Goal: Contribute content: Contribute content

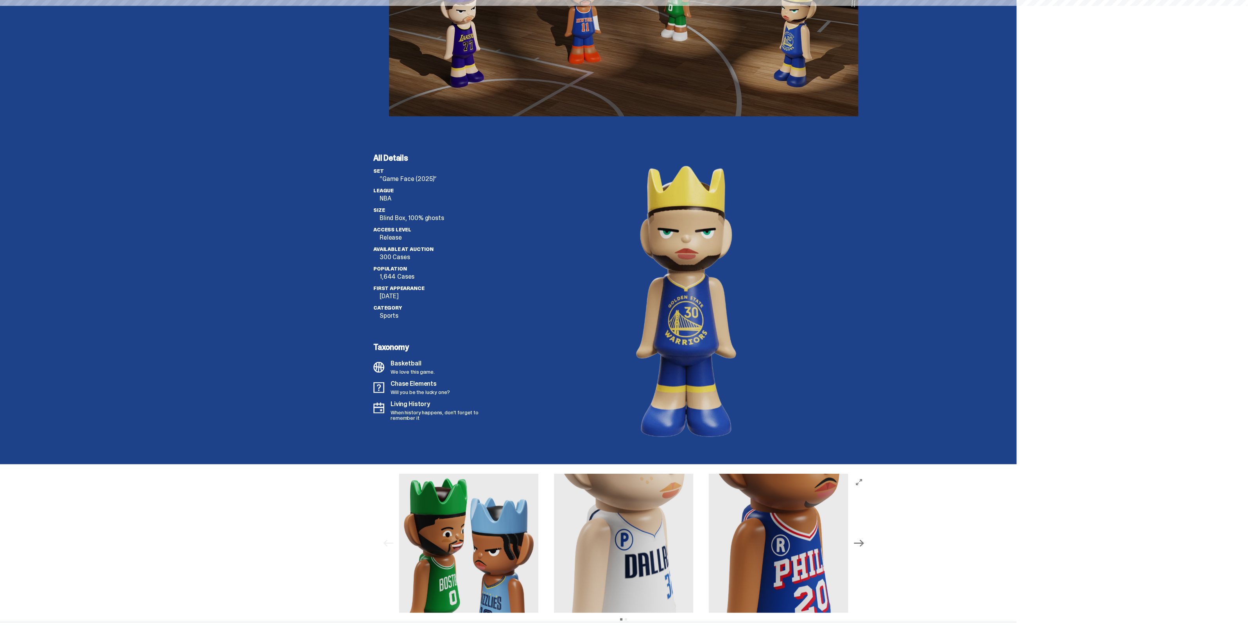
scroll to position [929, 0]
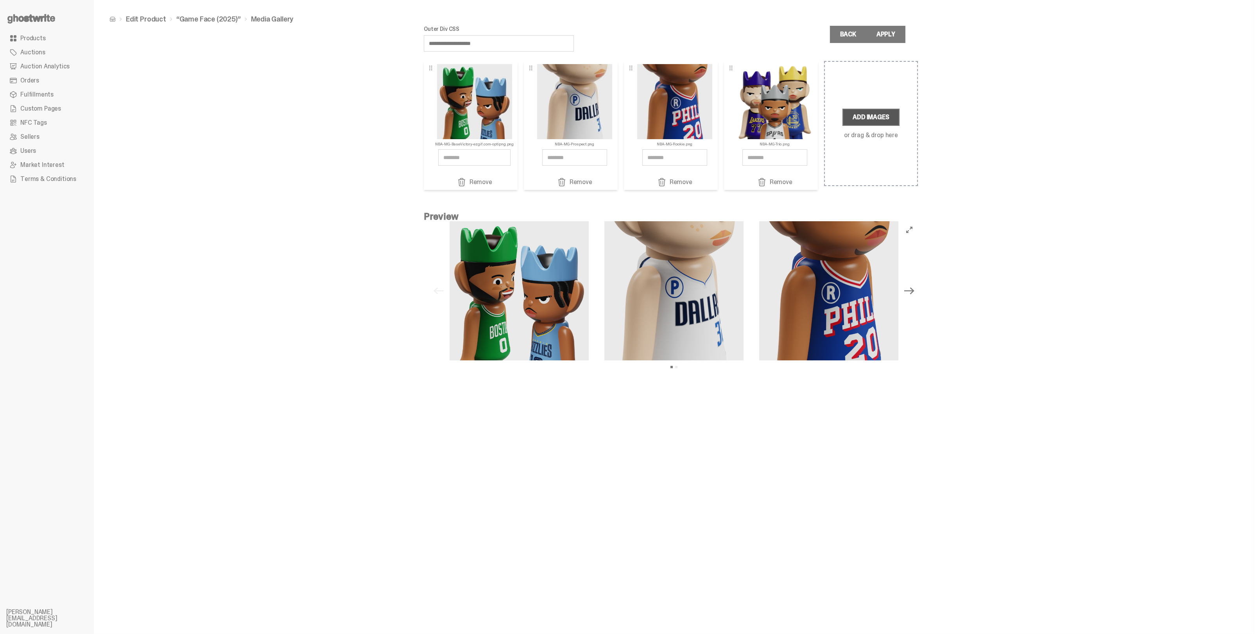
click at [882, 117] on label "Add Images" at bounding box center [871, 117] width 57 height 17
click at [0, 0] on input "Add Images or drag & drop here" at bounding box center [0, 0] width 0 height 0
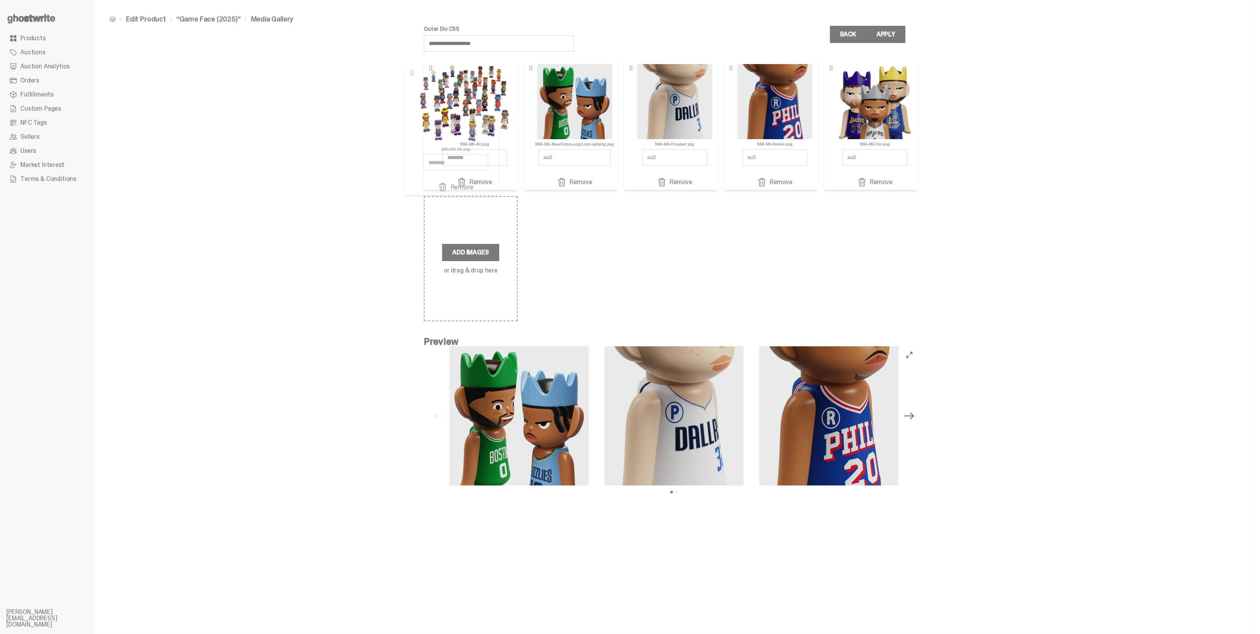
drag, startPoint x: 854, startPoint y: 110, endPoint x: 466, endPoint y: 114, distance: 388.0
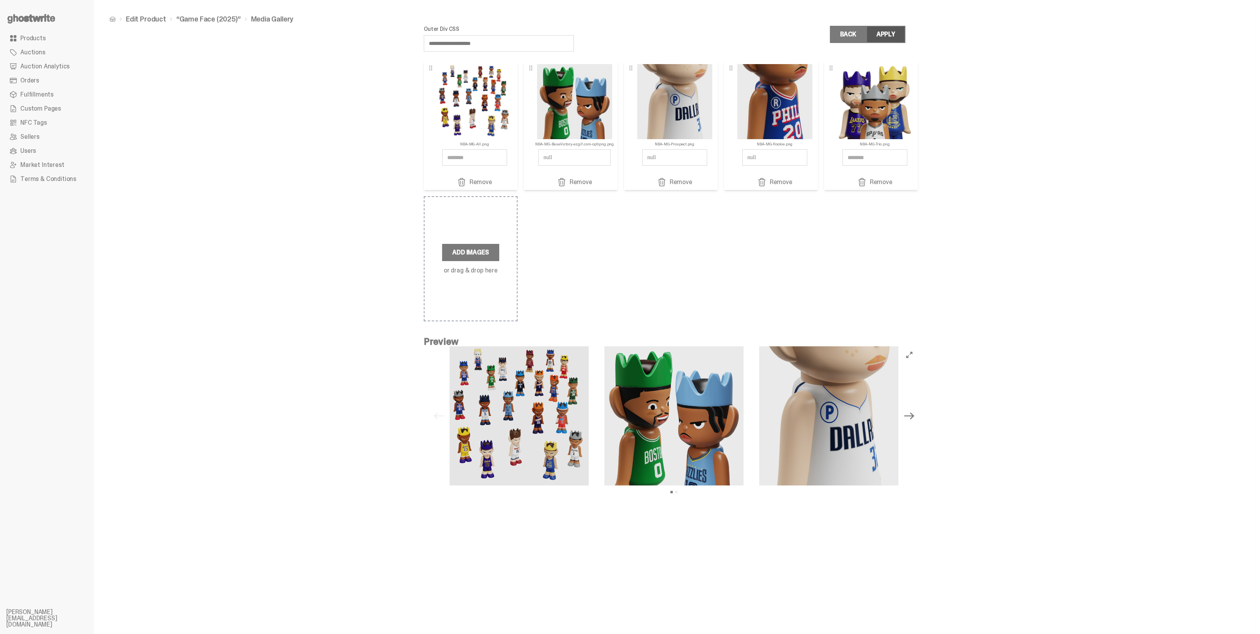
click at [885, 33] on div "Apply" at bounding box center [886, 34] width 19 height 6
click at [490, 248] on label "Add Images" at bounding box center [470, 252] width 57 height 17
click at [0, 0] on input "Add Images or drag & drop here" at bounding box center [0, 0] width 0 height 0
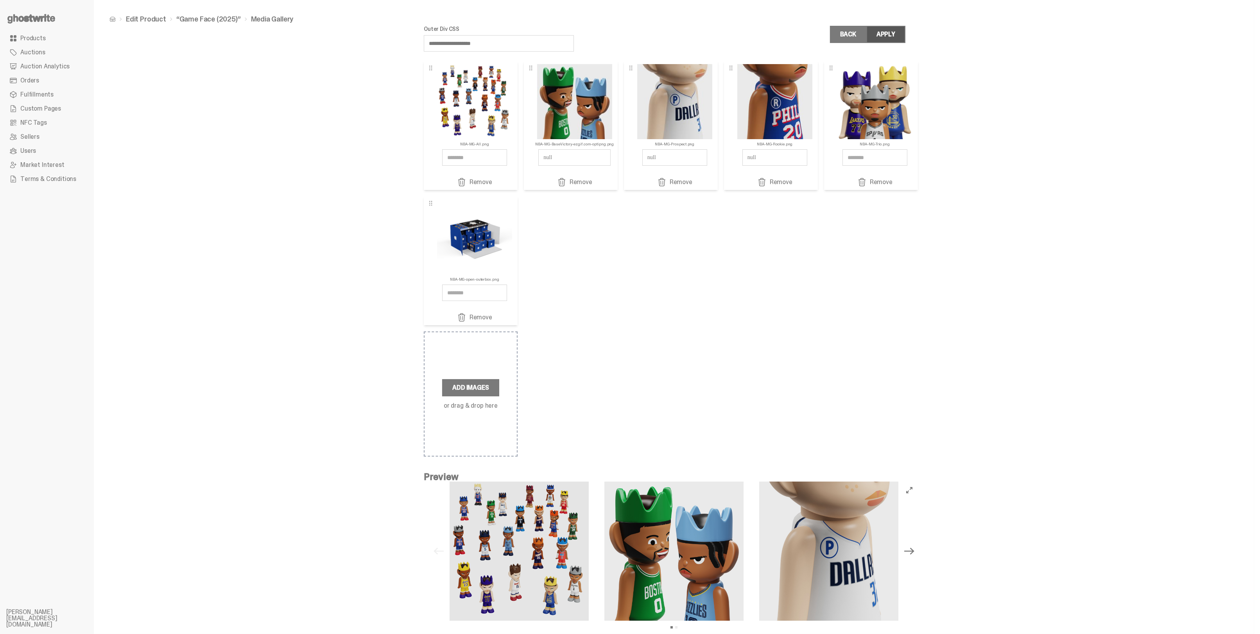
click at [894, 35] on div "Apply" at bounding box center [886, 34] width 19 height 6
click at [476, 388] on label "Add Images" at bounding box center [470, 387] width 57 height 17
click at [0, 0] on input "Add Images or drag & drop here" at bounding box center [0, 0] width 0 height 0
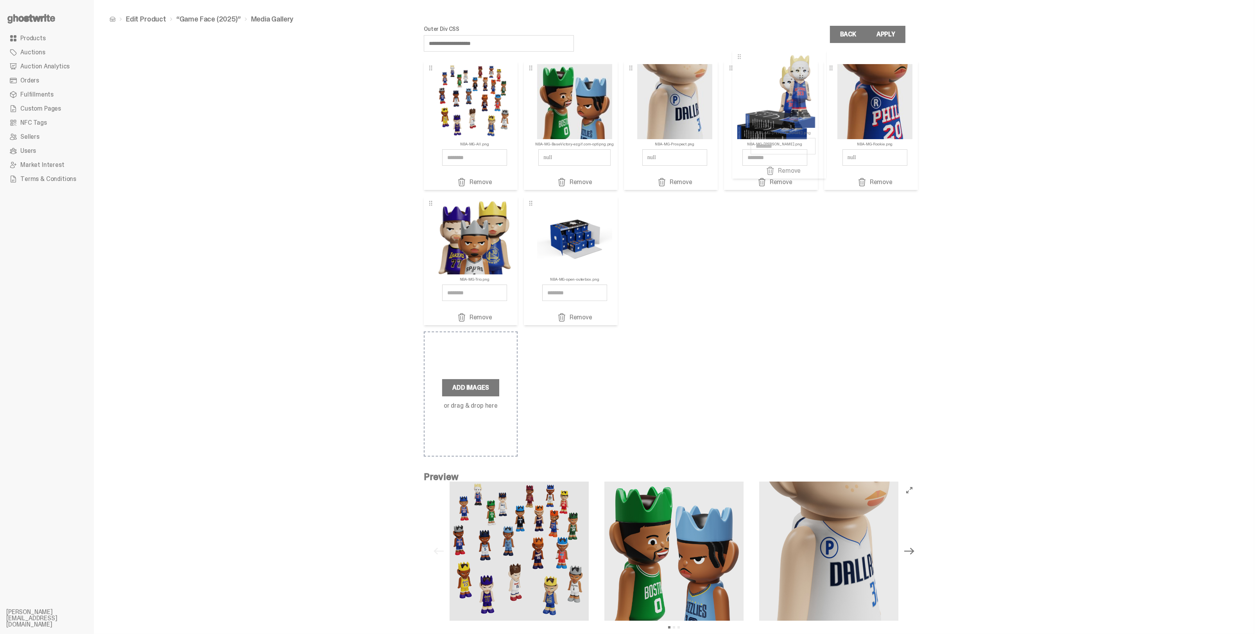
drag, startPoint x: 589, startPoint y: 255, endPoint x: 798, endPoint y: 109, distance: 255.5
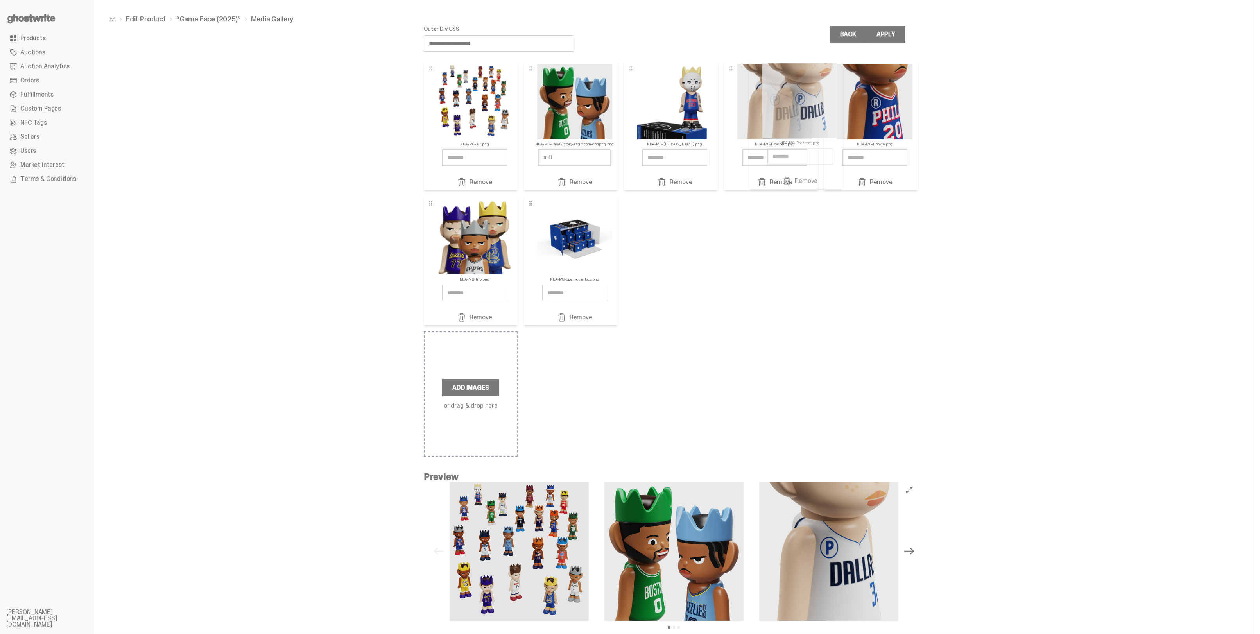
drag, startPoint x: 694, startPoint y: 116, endPoint x: 820, endPoint y: 115, distance: 125.9
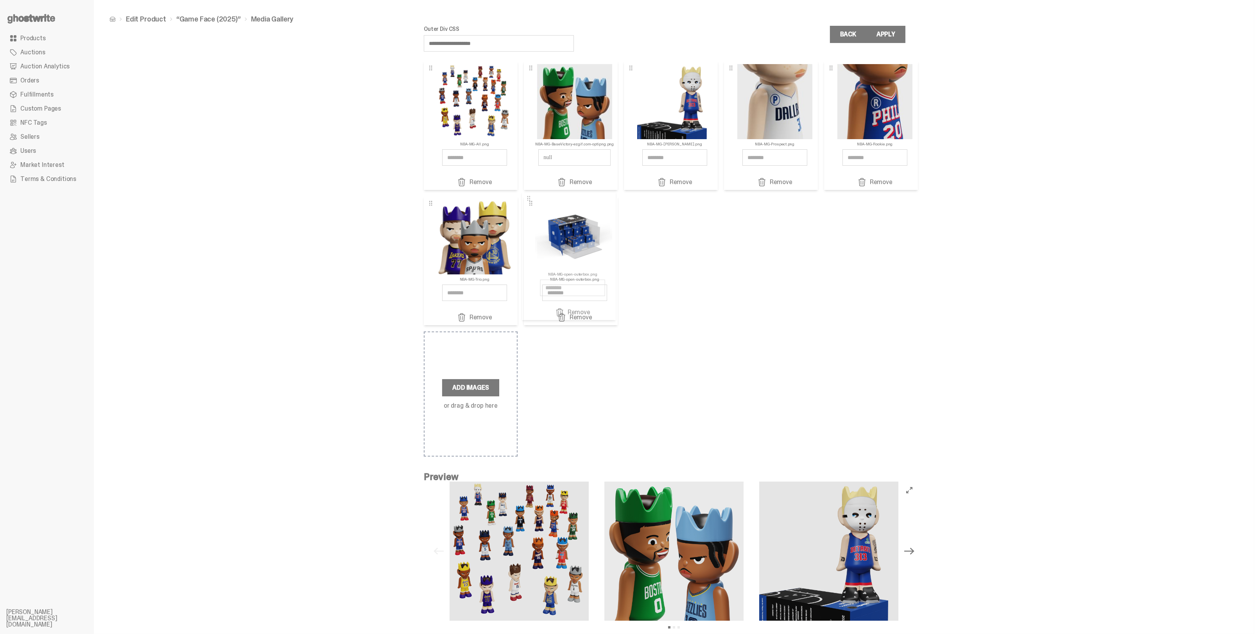
drag, startPoint x: 584, startPoint y: 248, endPoint x: 583, endPoint y: 243, distance: 4.9
click at [905, 24] on nav "Edit Product “Game Face (2025)” Media Gallery" at bounding box center [674, 19] width 1136 height 13
click at [902, 30] on button "Apply" at bounding box center [886, 34] width 39 height 17
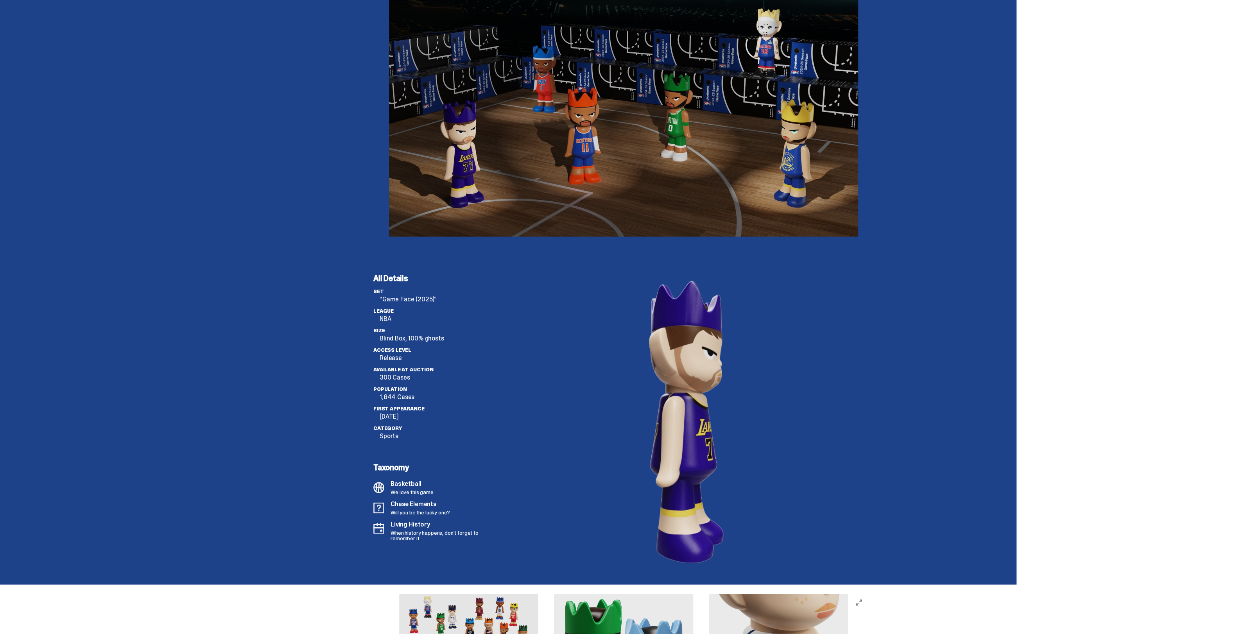
scroll to position [2249, 0]
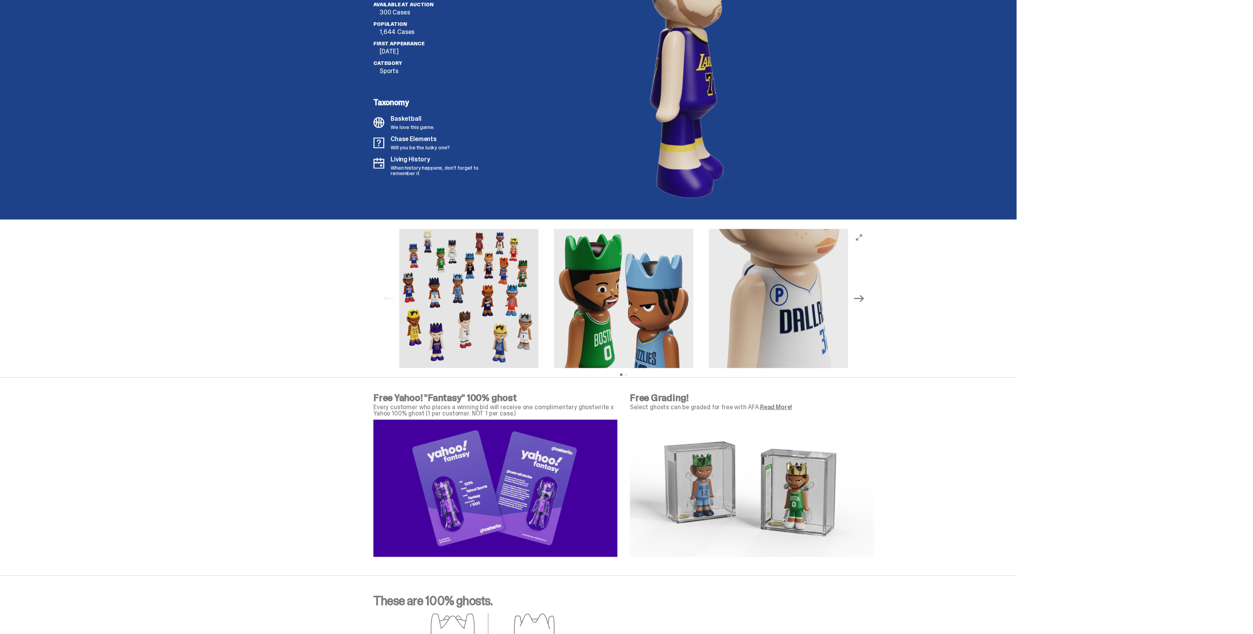
click at [862, 300] on icon "Next" at bounding box center [859, 299] width 10 height 10
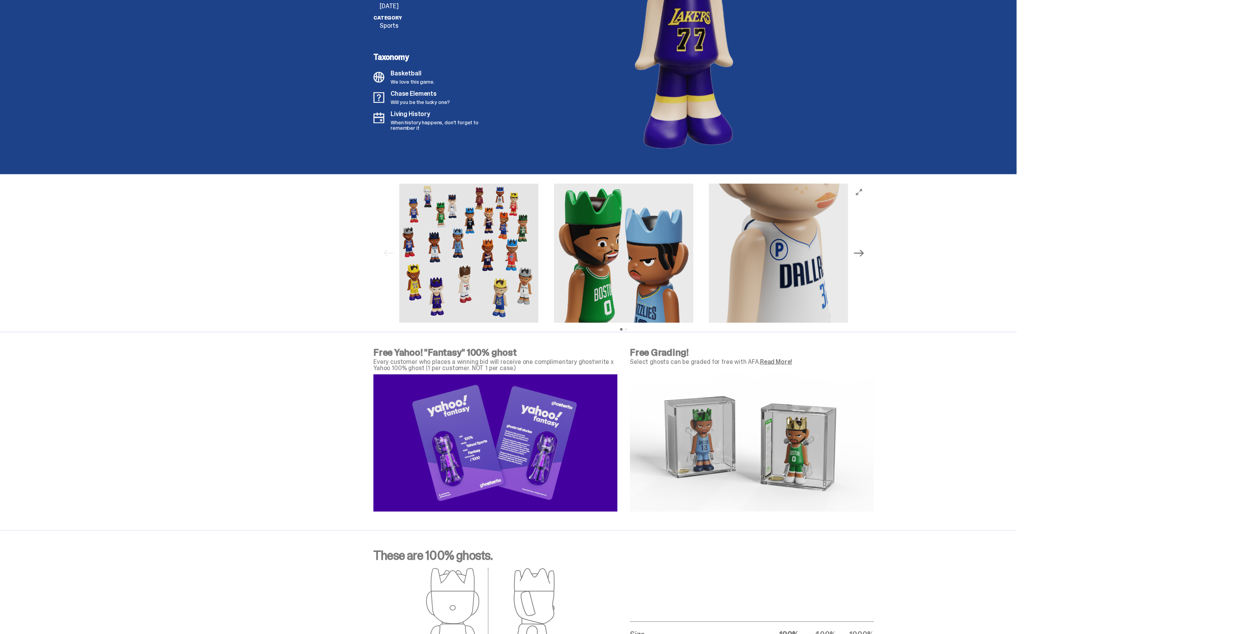
scroll to position [2298, 0]
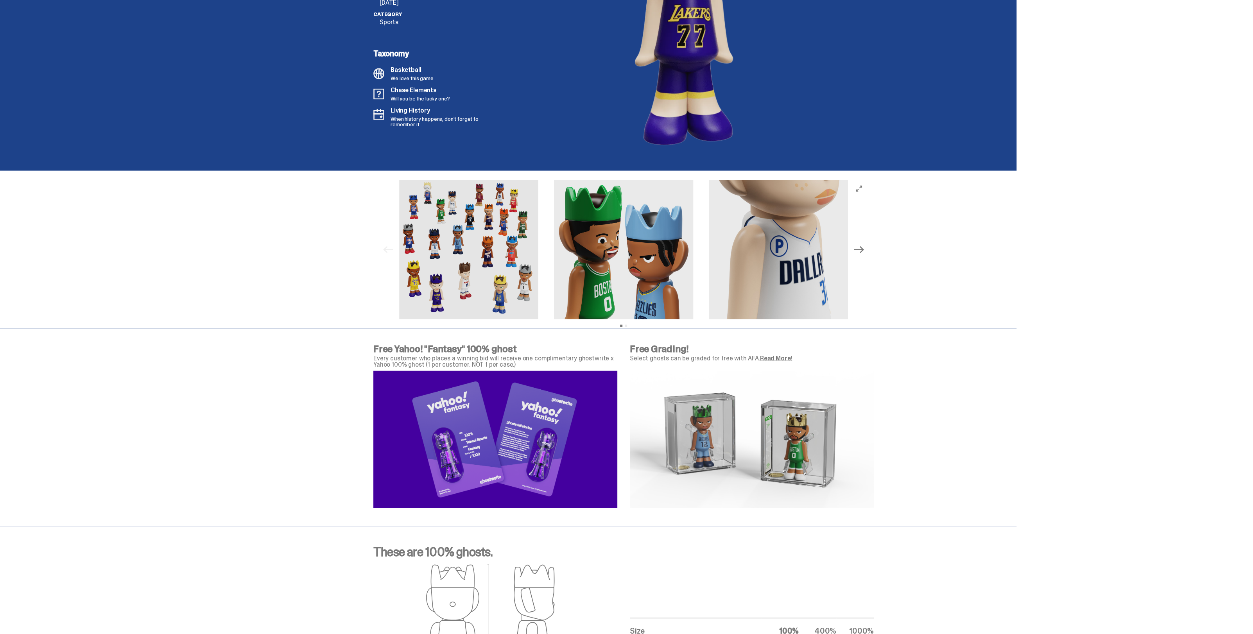
click at [857, 246] on icon "Next" at bounding box center [859, 250] width 10 height 10
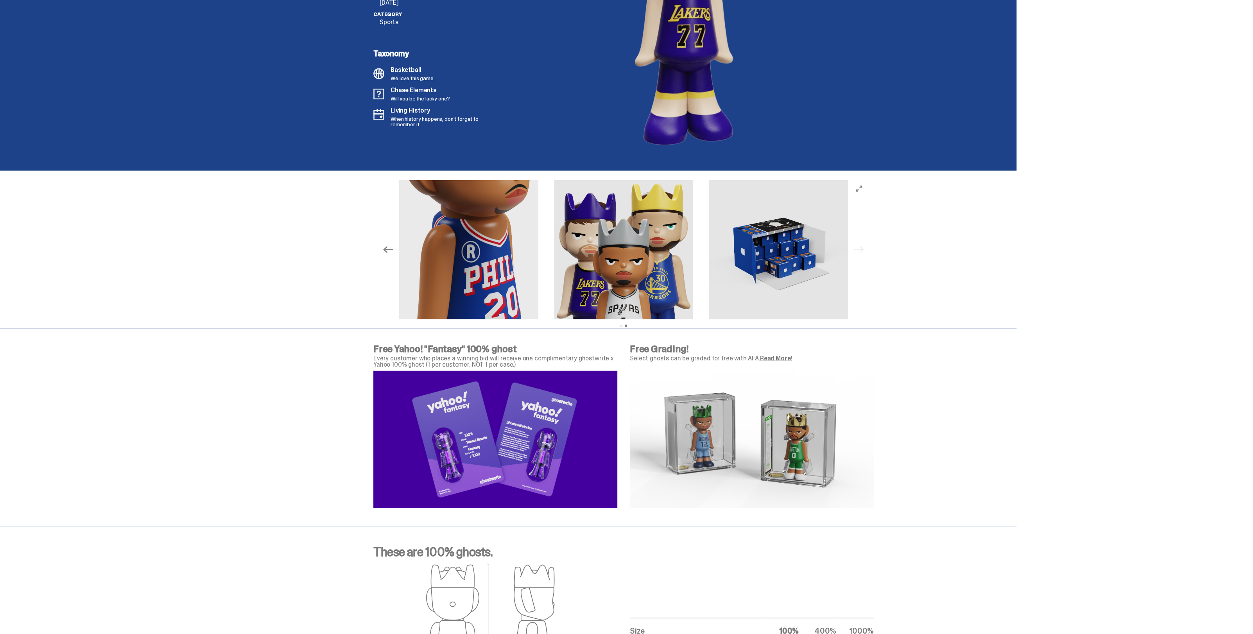
click at [391, 252] on icon "Previous" at bounding box center [388, 250] width 10 height 10
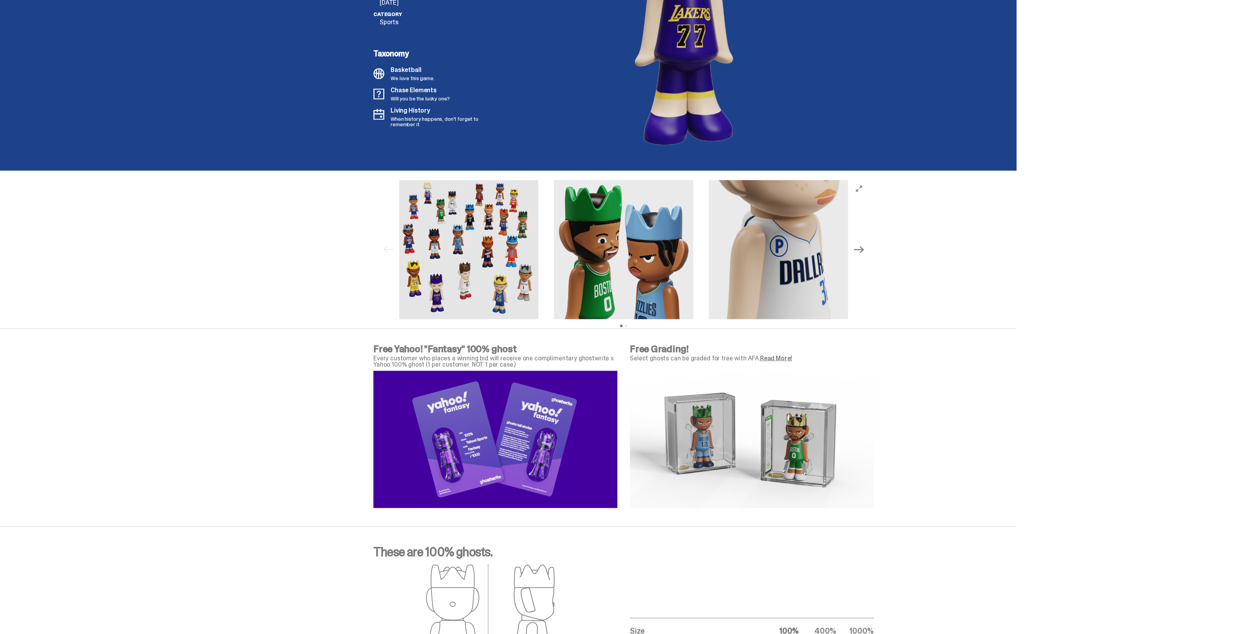
click at [866, 244] on button "Next" at bounding box center [859, 249] width 17 height 17
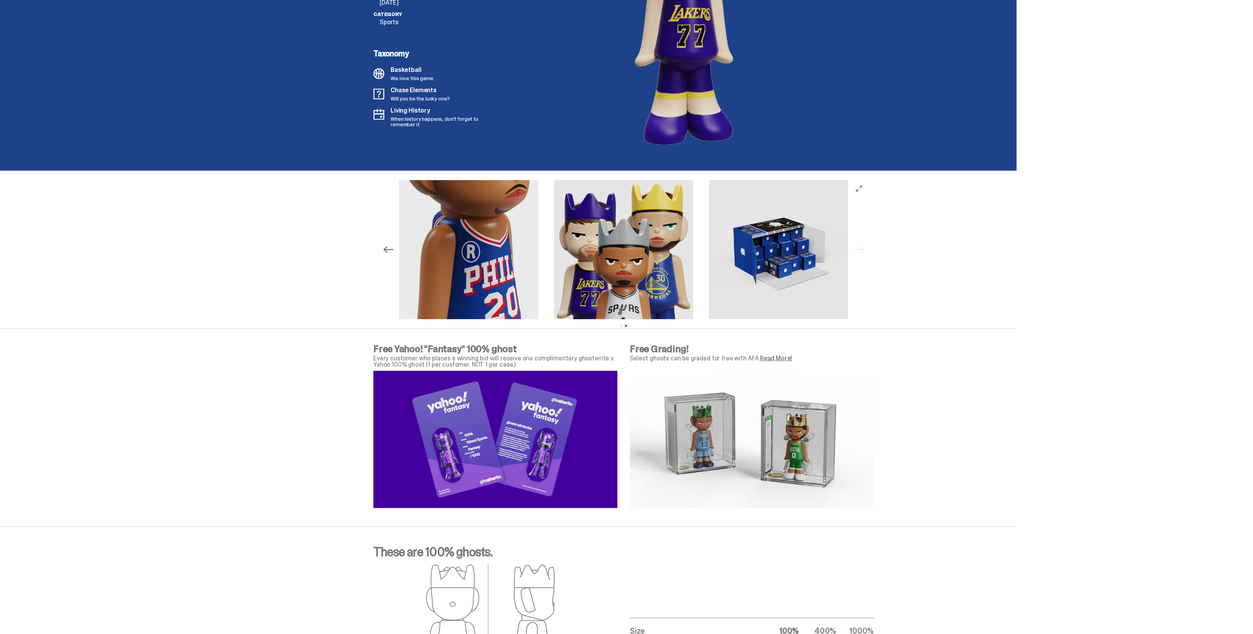
click at [391, 248] on icon "Previous" at bounding box center [388, 250] width 10 height 10
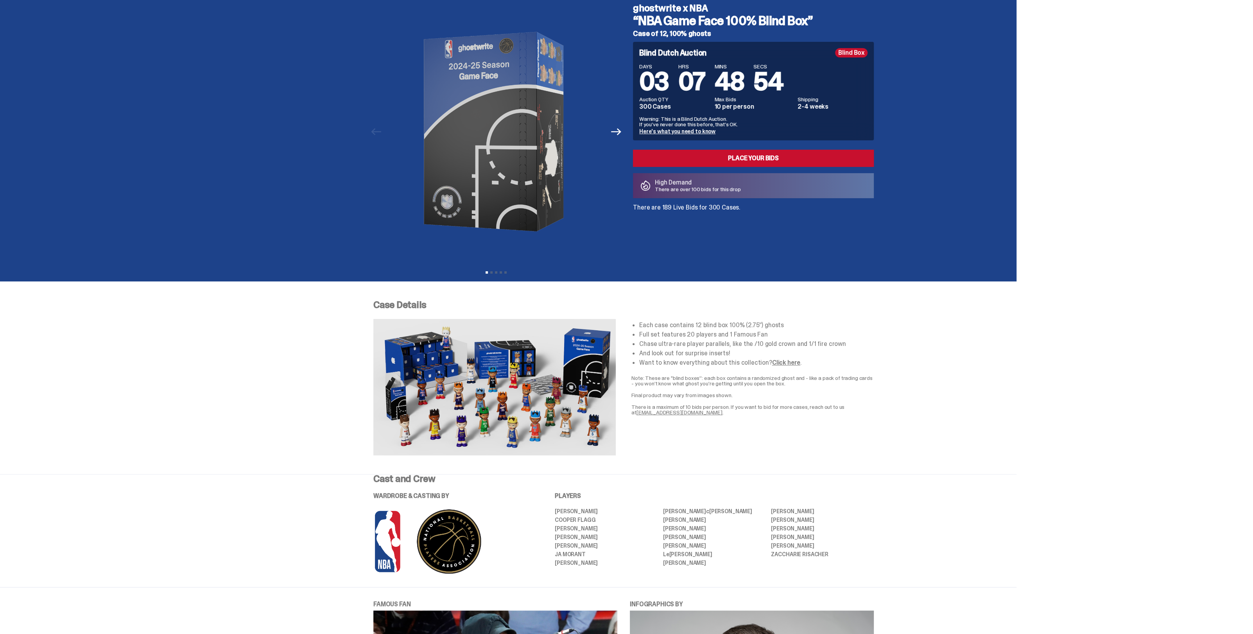
scroll to position [0, 0]
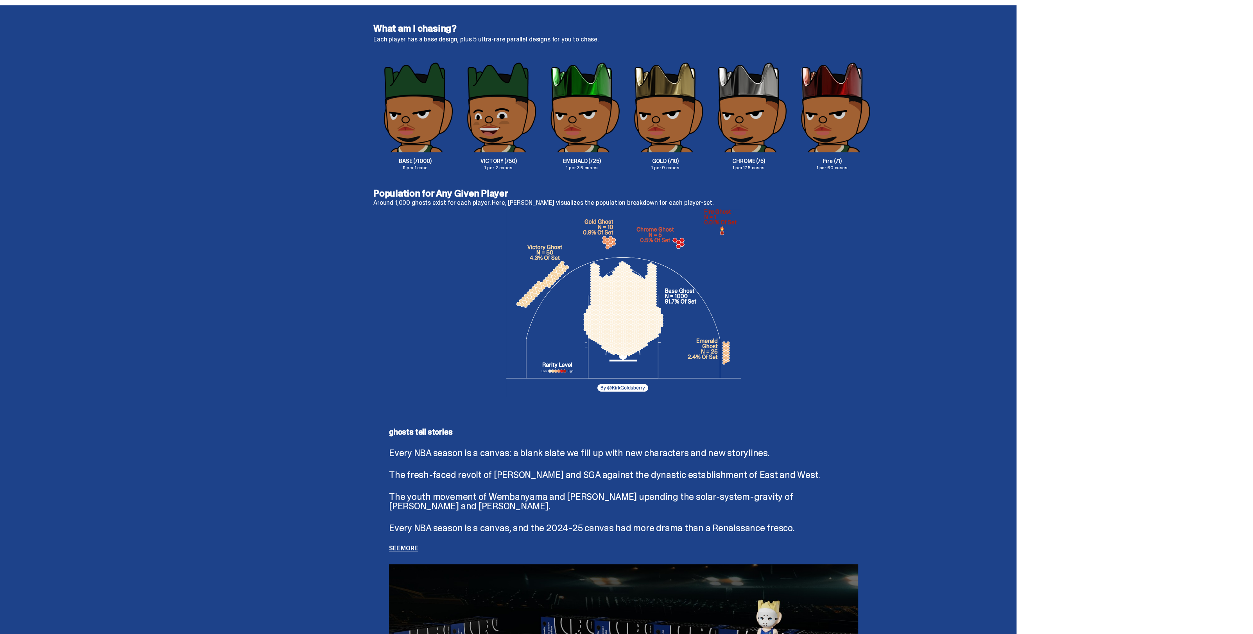
scroll to position [1185, 0]
